Goal: Find specific page/section: Find specific page/section

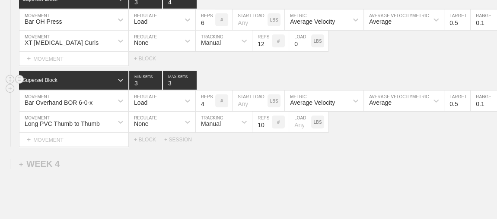
scroll to position [3060, 0]
click at [418, 71] on div "Superset Block 3 MIN SETS 3 MAX SETS" at bounding box center [258, 80] width 478 height 19
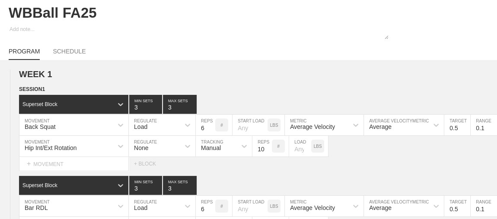
scroll to position [0, 0]
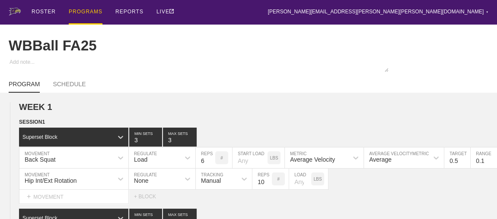
click at [95, 11] on div "PROGRAMS" at bounding box center [86, 12] width 34 height 25
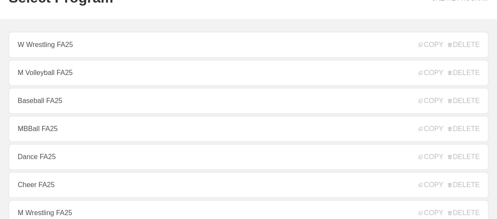
scroll to position [63, 0]
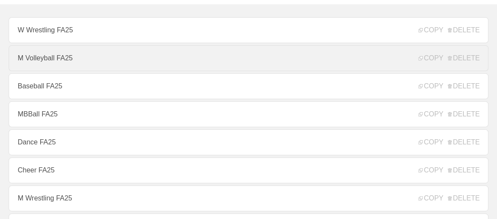
click at [93, 71] on link "M Volleyball FA25" at bounding box center [249, 58] width 480 height 26
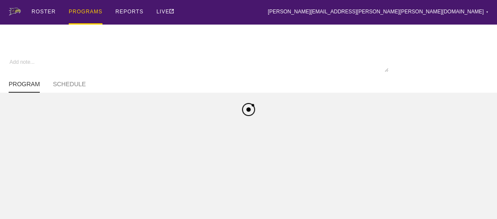
type textarea "x"
type input "M Volleyball FA25"
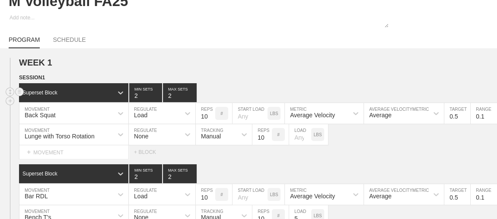
scroll to position [47, 0]
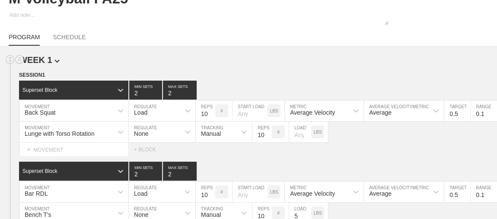
click at [216, 65] on h2 "WEEK 1" at bounding box center [258, 60] width 478 height 10
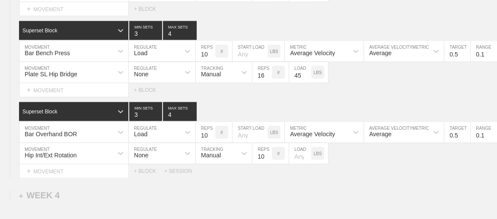
scroll to position [2657, 0]
